Goal: Transaction & Acquisition: Purchase product/service

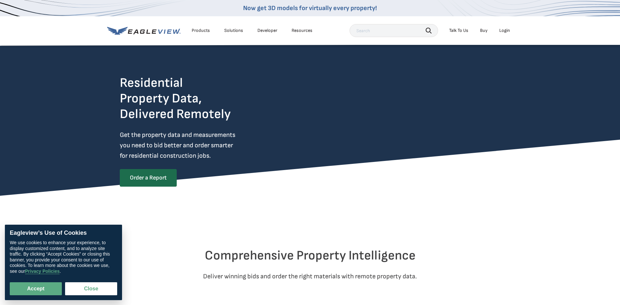
click at [505, 32] on div "Login" at bounding box center [504, 31] width 11 height 6
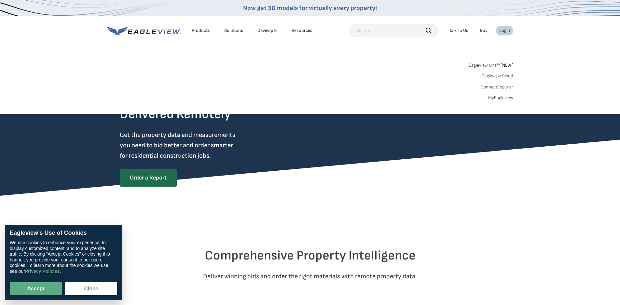
click at [505, 99] on link "MyEagleview" at bounding box center [500, 98] width 25 height 6
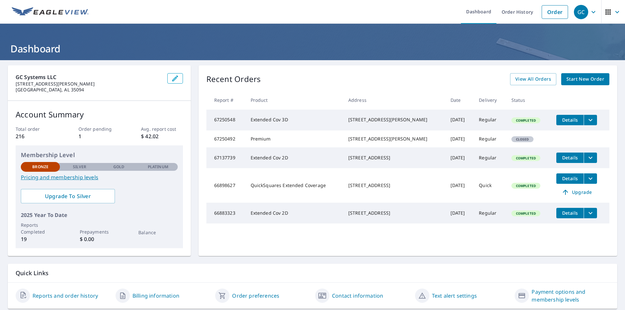
click at [580, 80] on span "Start New Order" at bounding box center [585, 79] width 38 height 8
click at [568, 121] on span "Details" at bounding box center [570, 120] width 20 height 6
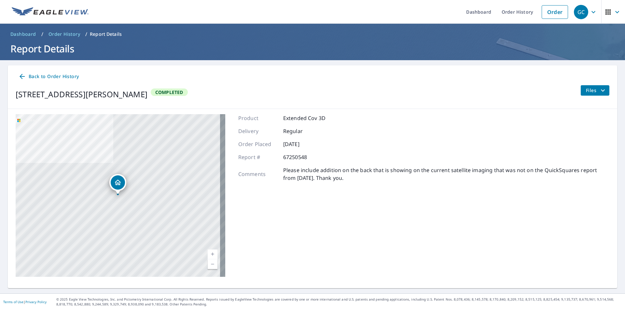
click at [599, 91] on icon "filesDropdownBtn-67250548" at bounding box center [603, 91] width 8 height 8
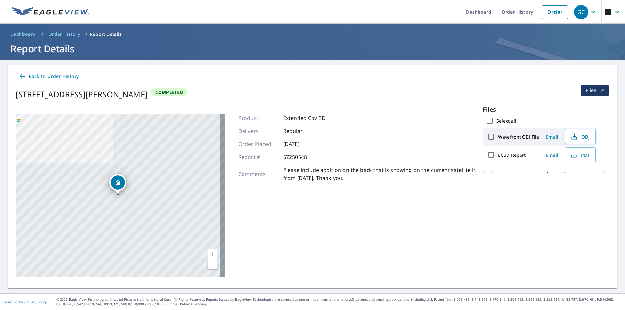
click at [335, 230] on div "Product Extended Cov 3D Delivery Regular Order Placed Sep 03, 2025 Report # 672…" at bounding box center [423, 195] width 371 height 163
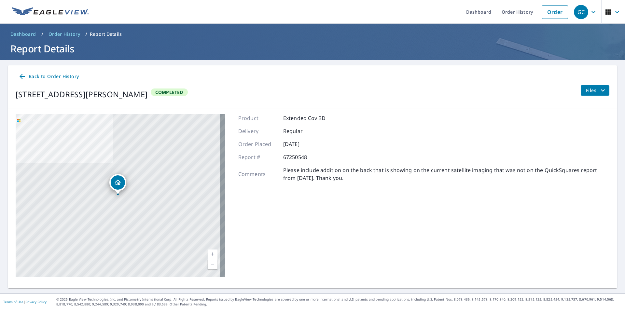
click at [54, 77] on span "Back to Order History" at bounding box center [48, 77] width 61 height 8
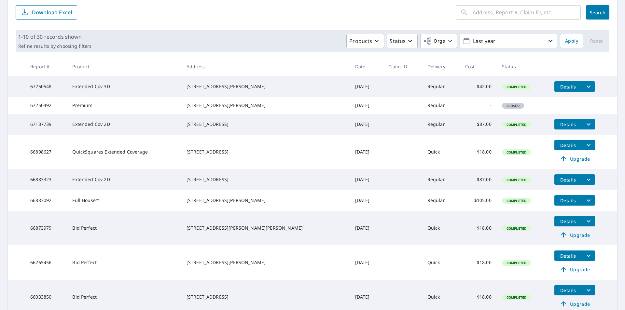
scroll to position [130, 0]
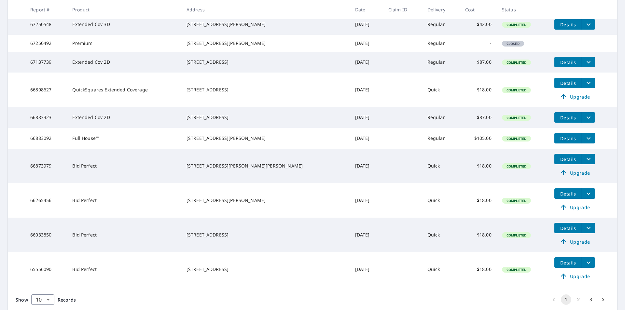
click at [584, 27] on icon "filesDropdownBtn-67250548" at bounding box center [588, 24] width 8 height 8
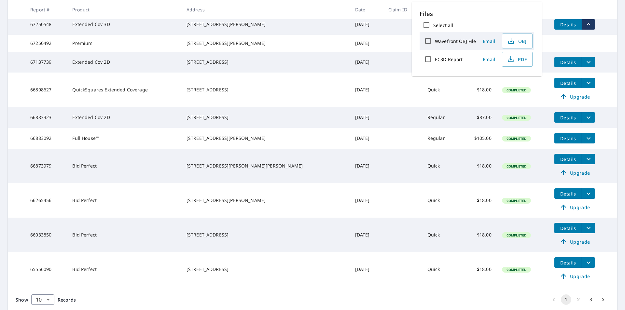
click at [584, 27] on icon "filesDropdownBtn-67250548" at bounding box center [588, 24] width 8 height 8
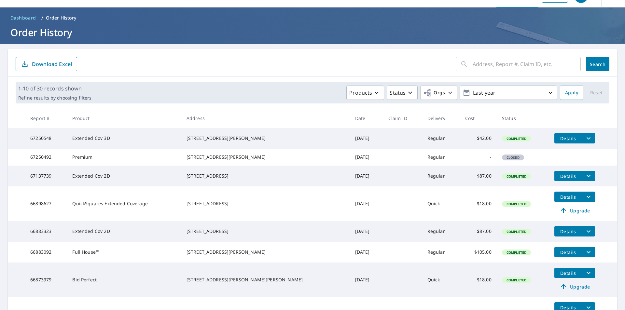
scroll to position [9, 0]
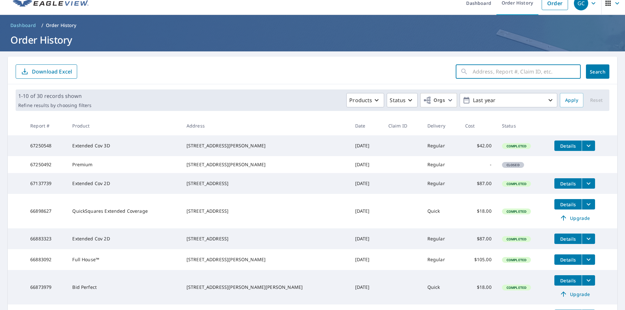
click at [495, 74] on input "text" at bounding box center [526, 71] width 108 height 18
paste input "190 Timberlake Dr., Union Grove, AL 35175"
type input "190 Timberlake Dr., Union Grove, AL 35175"
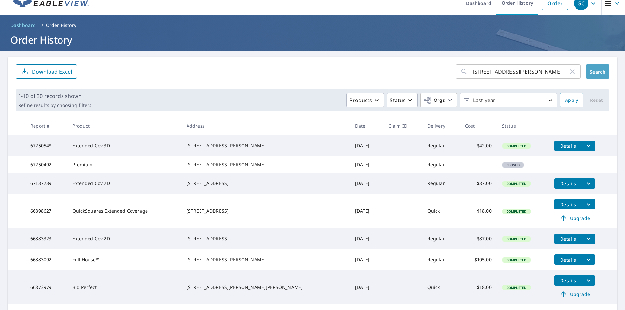
click at [593, 73] on span "Search" at bounding box center [597, 72] width 13 height 6
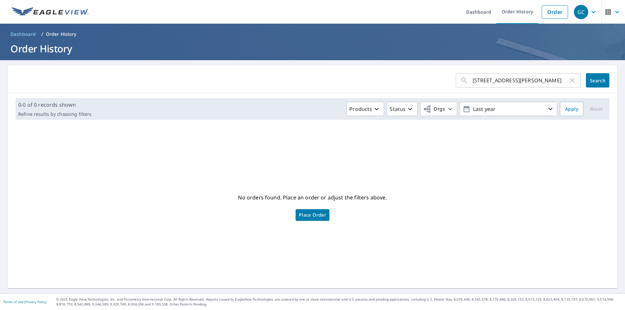
click at [21, 35] on span "Dashboard" at bounding box center [23, 34] width 26 height 7
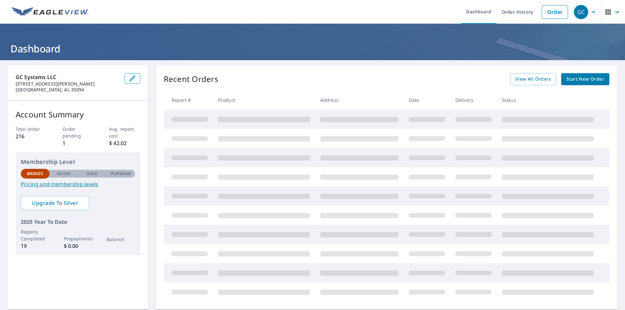
click at [581, 81] on span "Start New Order" at bounding box center [585, 79] width 38 height 8
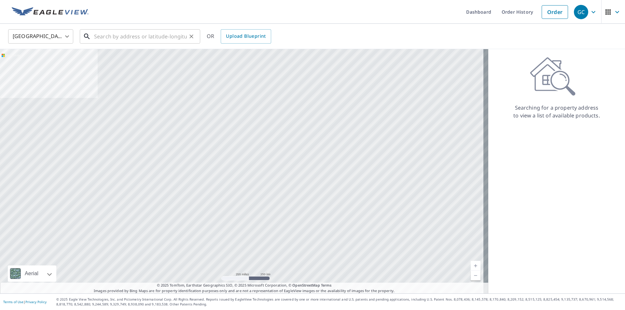
click at [141, 39] on input "text" at bounding box center [140, 36] width 93 height 18
paste input "190 Timberlake Dr., Union Grove, AL 35175"
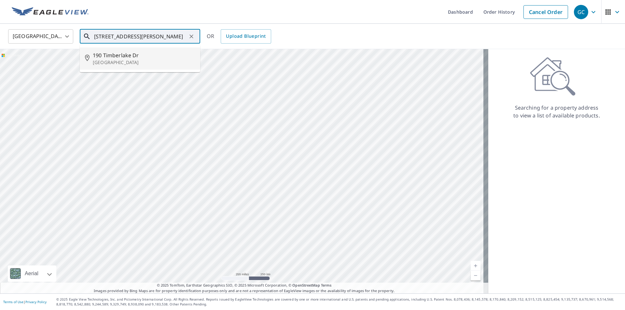
click at [128, 59] on div "190 Timberlake Dr Union Grove, AL 35175" at bounding box center [144, 58] width 102 height 14
type input "190 Timberlake Dr Union Grove, AL 35175"
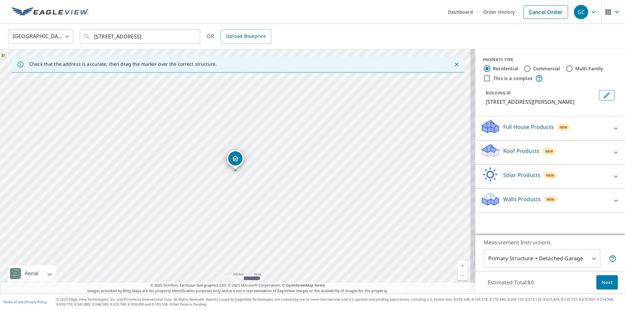
click at [269, 144] on div "190 Timberlake Dr Cherokee Ridge, AL 35175" at bounding box center [237, 171] width 475 height 244
click at [250, 159] on div "190 Timberlake Dr Cherokee Ridge, AL 35175" at bounding box center [237, 171] width 475 height 244
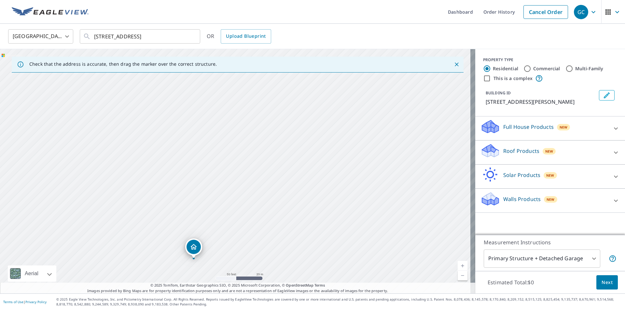
drag, startPoint x: 335, startPoint y: 122, endPoint x: 281, endPoint y: 216, distance: 108.4
click at [281, 216] on div "190 Timberlake Dr Cherokee Ridge, AL 35175" at bounding box center [237, 171] width 475 height 244
click at [316, 158] on div "190 Timberlake Dr Cherokee Ridge, AL 35175" at bounding box center [237, 171] width 475 height 244
drag, startPoint x: 319, startPoint y: 157, endPoint x: 290, endPoint y: 227, distance: 76.3
click at [290, 227] on div "190 Timberlake Dr Cherokee Ridge, AL 35175" at bounding box center [237, 171] width 475 height 244
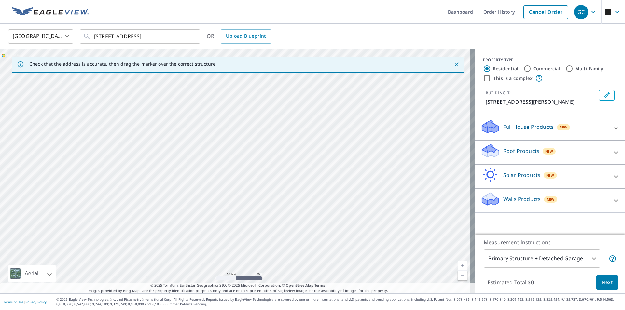
click at [304, 209] on div "190 Timberlake Dr Cherokee Ridge, AL 35175" at bounding box center [237, 171] width 475 height 244
drag, startPoint x: 194, startPoint y: 184, endPoint x: 143, endPoint y: 176, distance: 51.8
click at [143, 176] on div "190 Timberlake Dr Cherokee Ridge, AL 35175" at bounding box center [237, 171] width 475 height 244
drag, startPoint x: 206, startPoint y: 200, endPoint x: 237, endPoint y: 174, distance: 40.2
click at [612, 129] on icon at bounding box center [616, 129] width 8 height 8
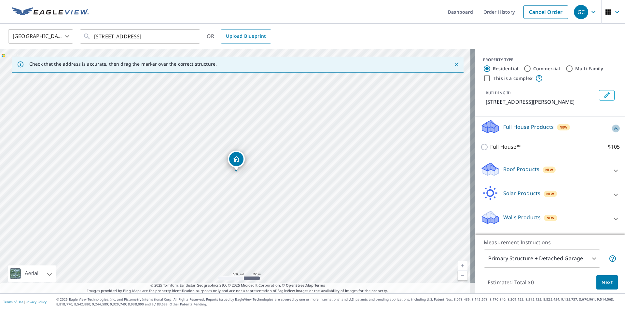
click at [612, 129] on icon at bounding box center [616, 129] width 8 height 8
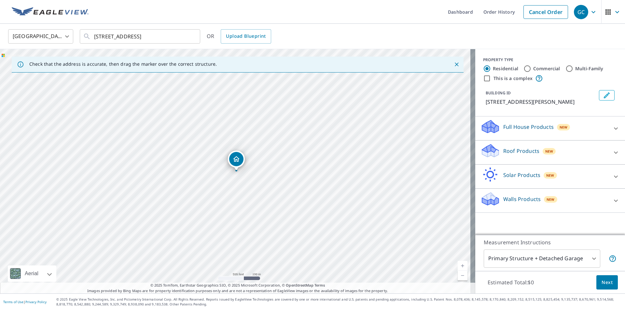
click at [612, 154] on icon at bounding box center [616, 153] width 8 height 8
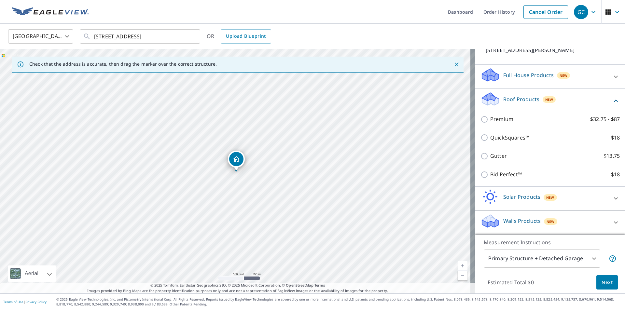
scroll to position [60, 0]
click at [614, 199] on icon at bounding box center [616, 198] width 4 height 2
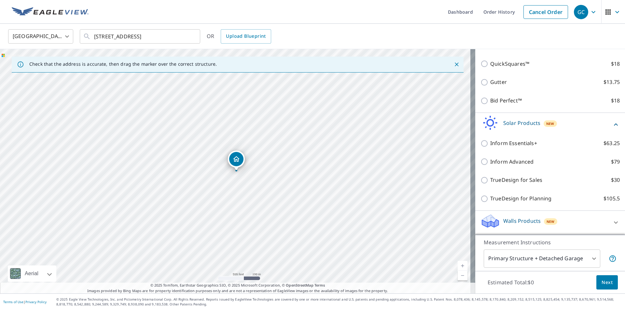
scroll to position [133, 0]
click at [614, 223] on icon at bounding box center [616, 223] width 4 height 2
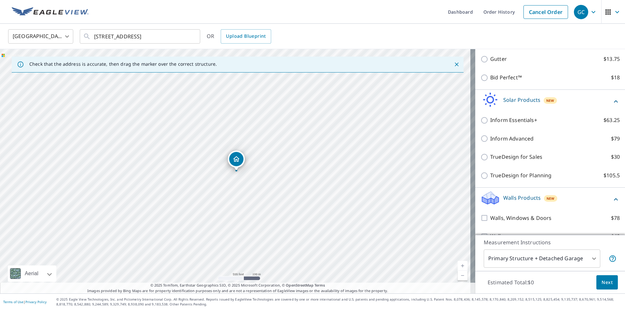
scroll to position [170, 0]
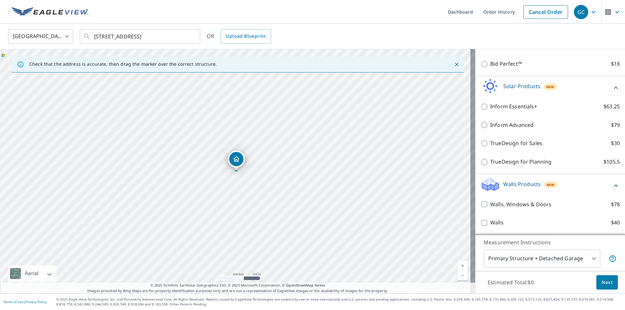
click at [614, 186] on icon at bounding box center [616, 185] width 4 height 2
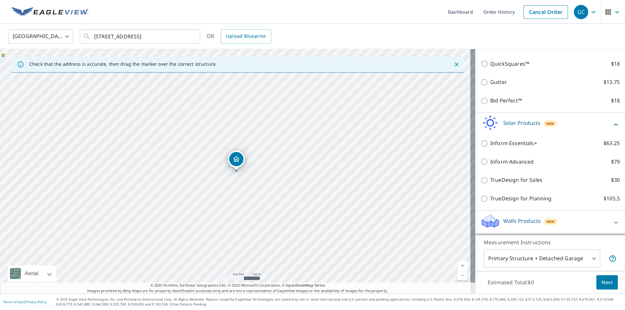
scroll to position [133, 0]
click at [614, 124] on icon at bounding box center [616, 124] width 4 height 2
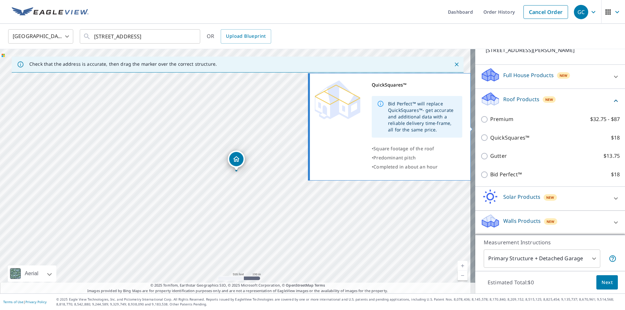
scroll to position [60, 0]
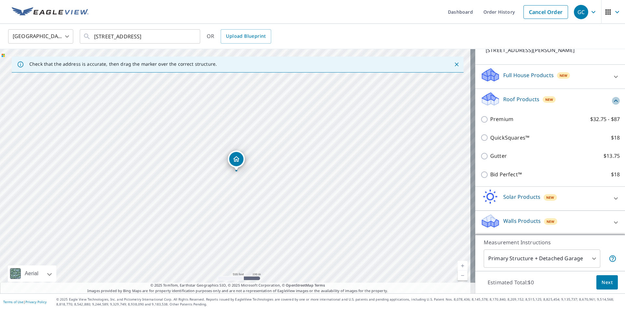
click at [612, 100] on icon at bounding box center [616, 101] width 8 height 8
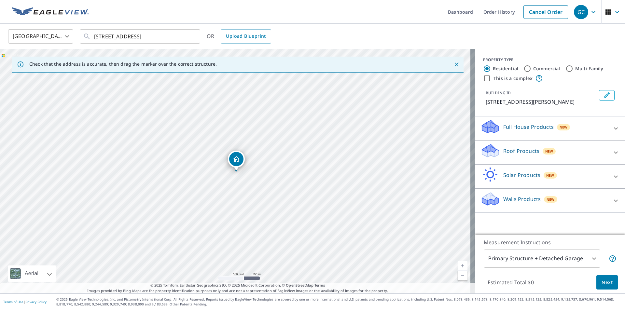
scroll to position [0, 0]
click at [613, 153] on icon at bounding box center [616, 153] width 8 height 8
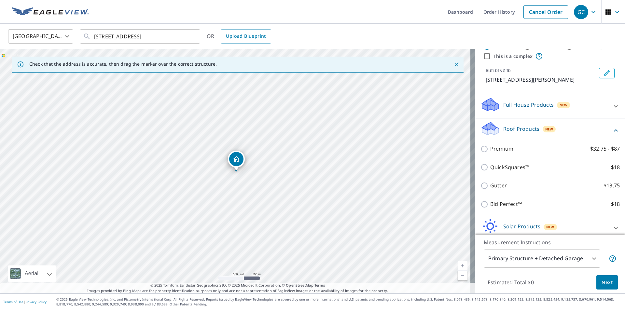
scroll to position [60, 0]
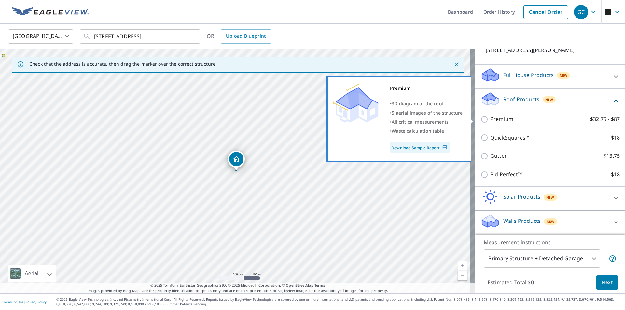
click at [429, 150] on link "Download Sample Report" at bounding box center [420, 147] width 60 height 10
click at [480, 119] on input "Premium $32.75 - $87" at bounding box center [485, 120] width 10 height 8
checkbox input "true"
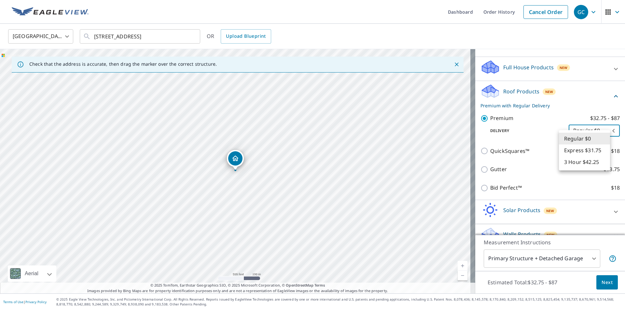
click at [604, 139] on body "GC GC Dashboard Order History Cancel Order GC United States US ​ 190 Timberlake…" at bounding box center [312, 155] width 625 height 310
click at [604, 139] on li "Regular $0" at bounding box center [584, 139] width 51 height 12
click at [604, 139] on body "GC GC Dashboard Order History Cancel Order GC United States US ​ 190 Timberlake…" at bounding box center [312, 155] width 625 height 310
click at [604, 139] on li "Regular $0" at bounding box center [584, 139] width 51 height 12
click at [544, 142] on div "Premium $32.75 - $87 Delivery Regular $0 8 ​" at bounding box center [549, 125] width 139 height 33
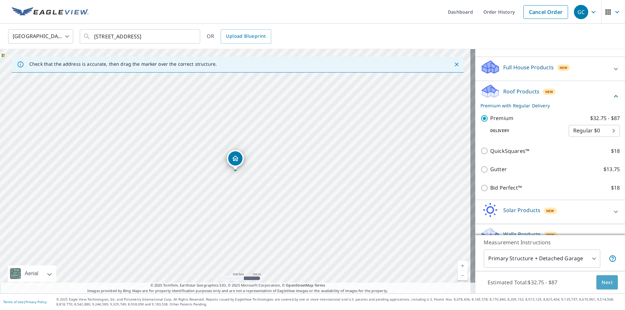
click at [604, 284] on span "Next" at bounding box center [606, 283] width 11 height 8
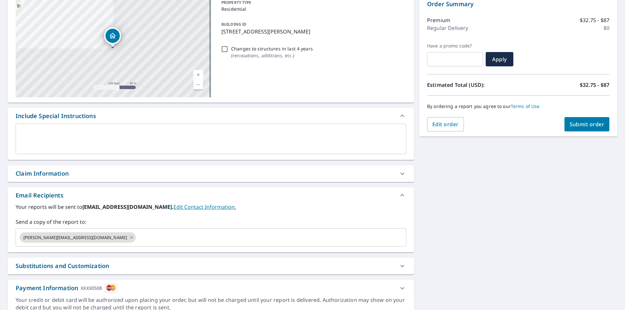
scroll to position [98, 0]
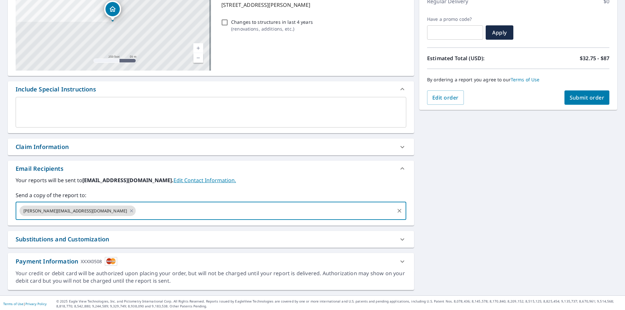
click at [137, 212] on input "text" at bounding box center [265, 211] width 257 height 12
type input "brad@gcsystemsllc.com"
click at [91, 197] on label "Send a copy of the report to:" at bounding box center [211, 195] width 390 height 8
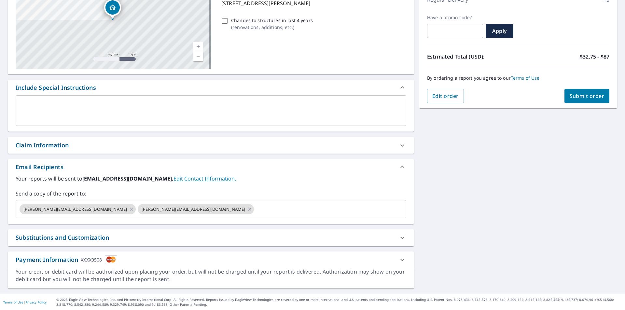
scroll to position [100, 0]
click at [399, 238] on icon at bounding box center [402, 238] width 8 height 8
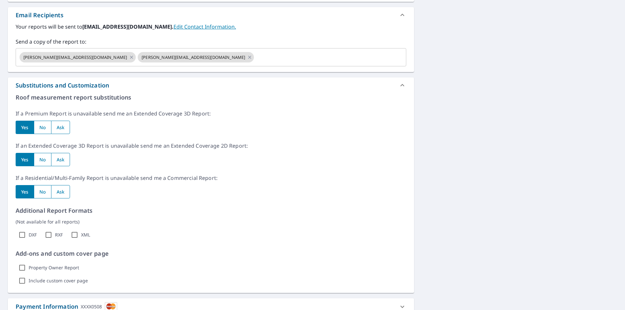
scroll to position [262, 0]
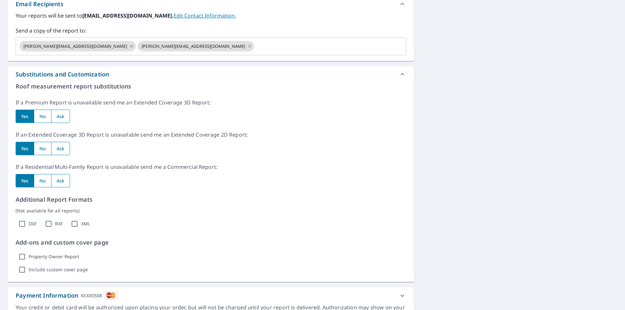
click at [61, 116] on input "radio" at bounding box center [60, 116] width 19 height 13
radio input "true"
click at [62, 153] on input "radio" at bounding box center [60, 148] width 19 height 13
radio input "true"
click at [63, 181] on input "radio" at bounding box center [60, 180] width 19 height 13
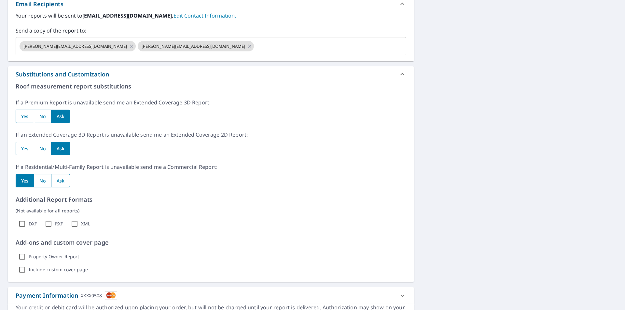
radio input "true"
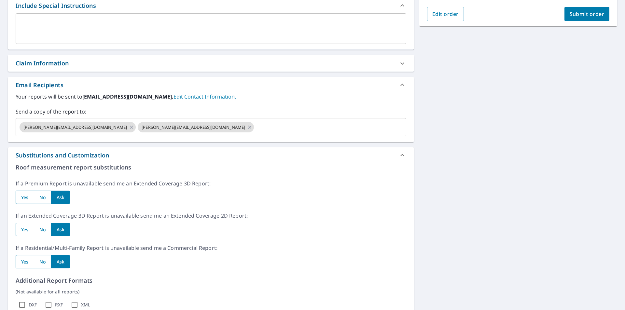
scroll to position [165, 0]
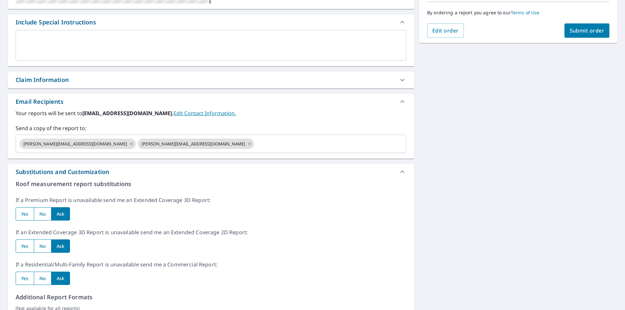
click at [398, 171] on icon at bounding box center [402, 172] width 8 height 8
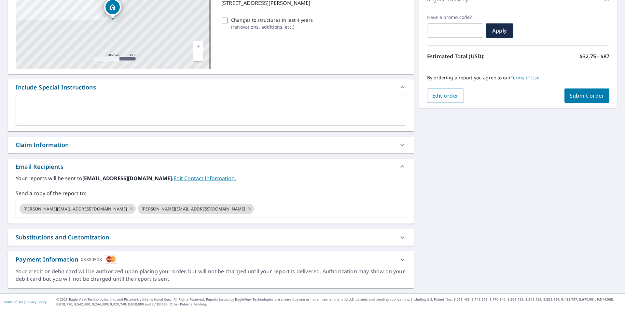
scroll to position [100, 0]
click at [398, 238] on icon at bounding box center [402, 238] width 8 height 8
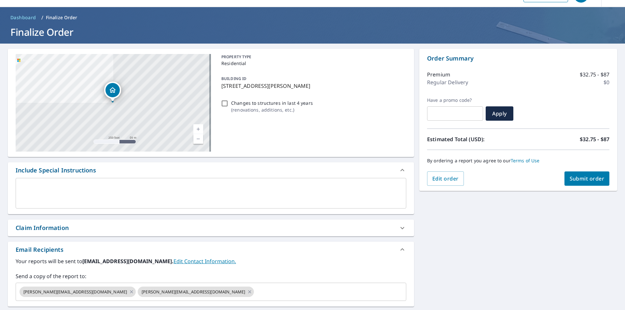
scroll to position [6, 0]
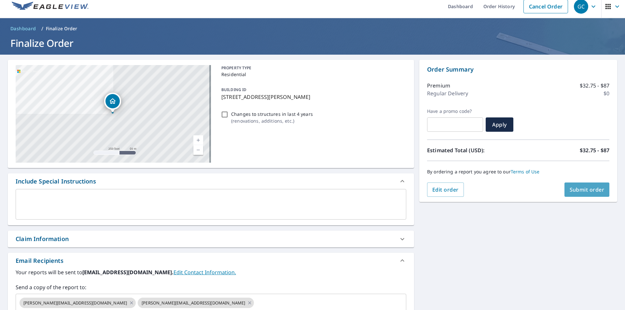
click at [585, 193] on span "Submit order" at bounding box center [586, 189] width 35 height 7
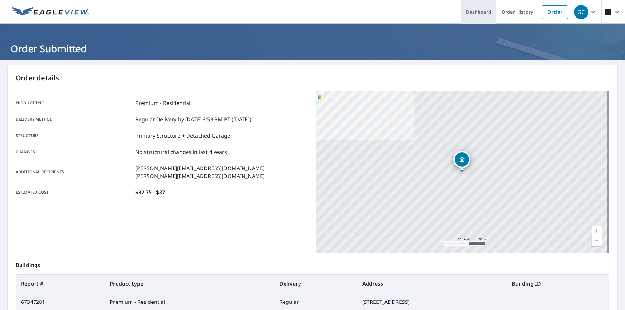
click at [475, 13] on link "Dashboard" at bounding box center [478, 12] width 35 height 24
